Goal: Navigation & Orientation: Find specific page/section

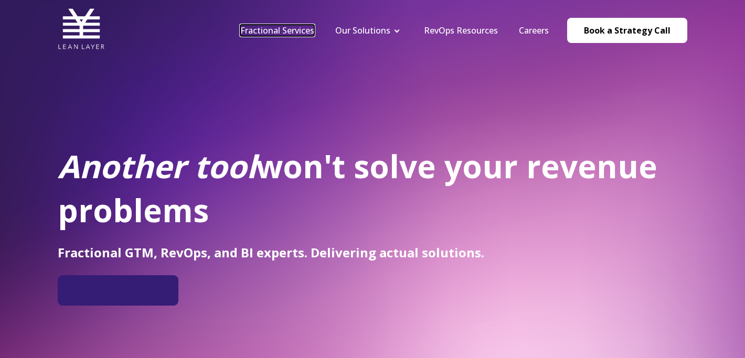
click at [265, 31] on link "Fractional Services" at bounding box center [277, 31] width 74 height 12
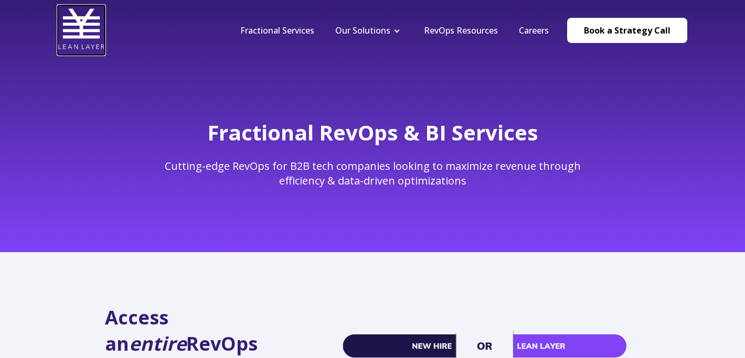
click at [101, 38] on img at bounding box center [81, 28] width 47 height 47
